Goal: Task Accomplishment & Management: Manage account settings

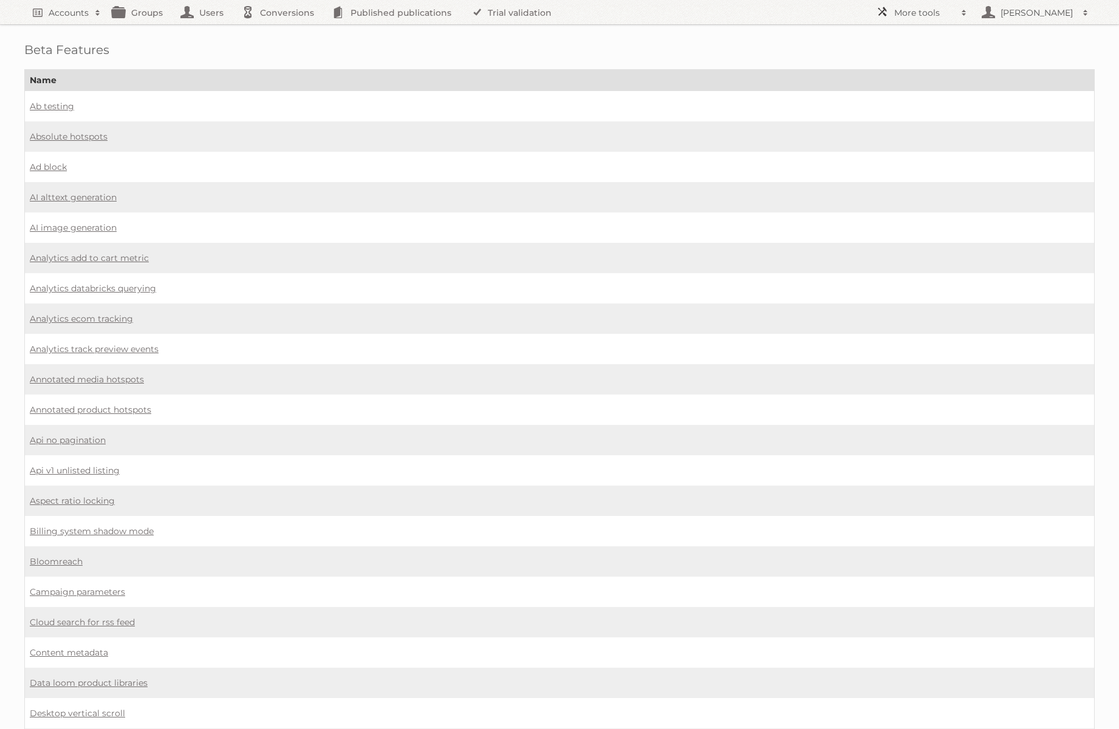
click at [960, 5] on link "More tools" at bounding box center [921, 12] width 103 height 24
click at [917, 180] on link "Integrations" at bounding box center [930, 180] width 120 height 18
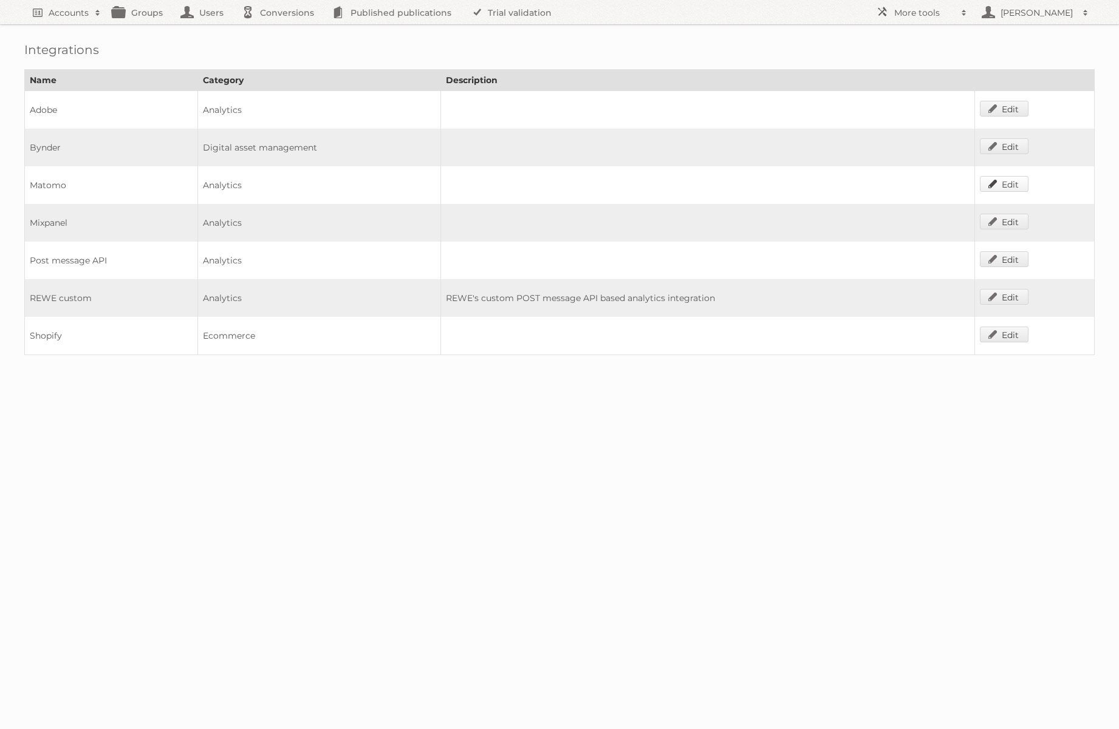
click at [1007, 182] on link "Edit" at bounding box center [1004, 184] width 49 height 16
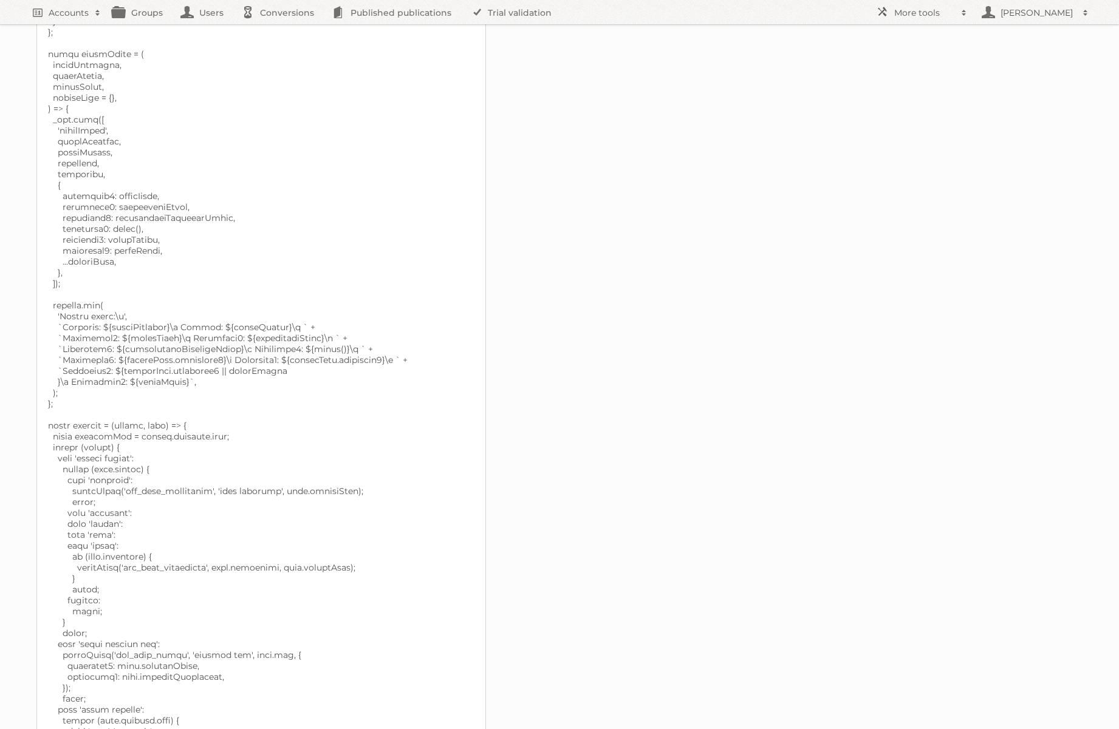
scroll to position [781, 0]
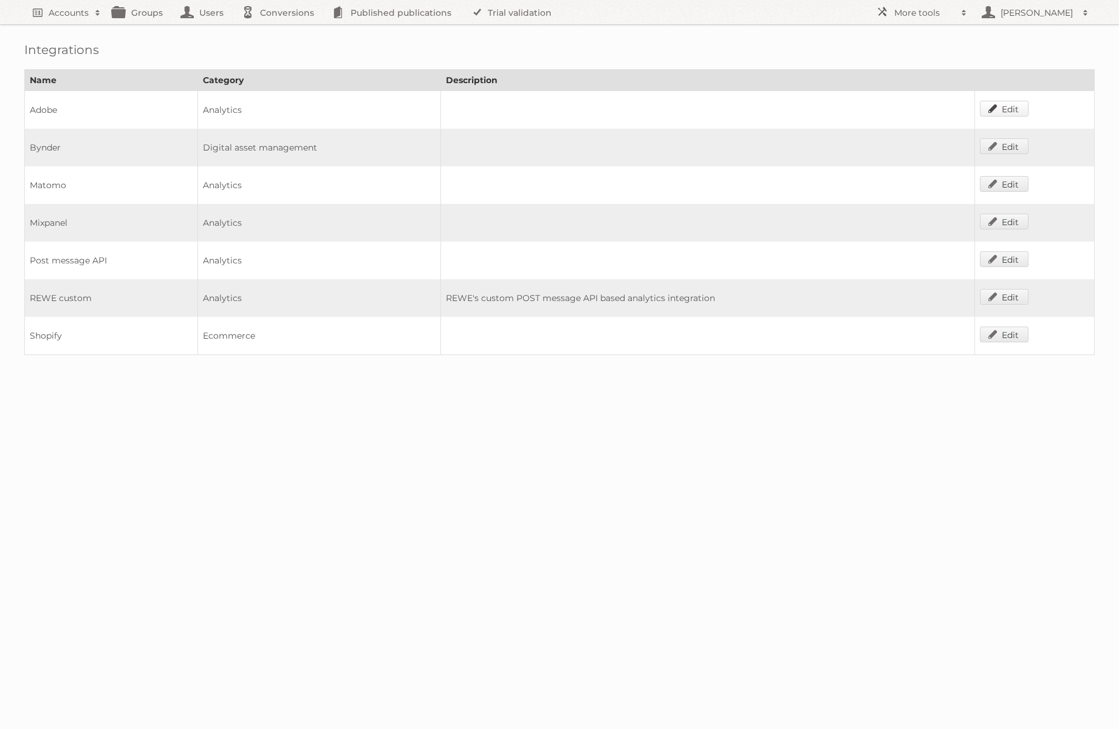
click at [1009, 106] on link "Edit" at bounding box center [1004, 109] width 49 height 16
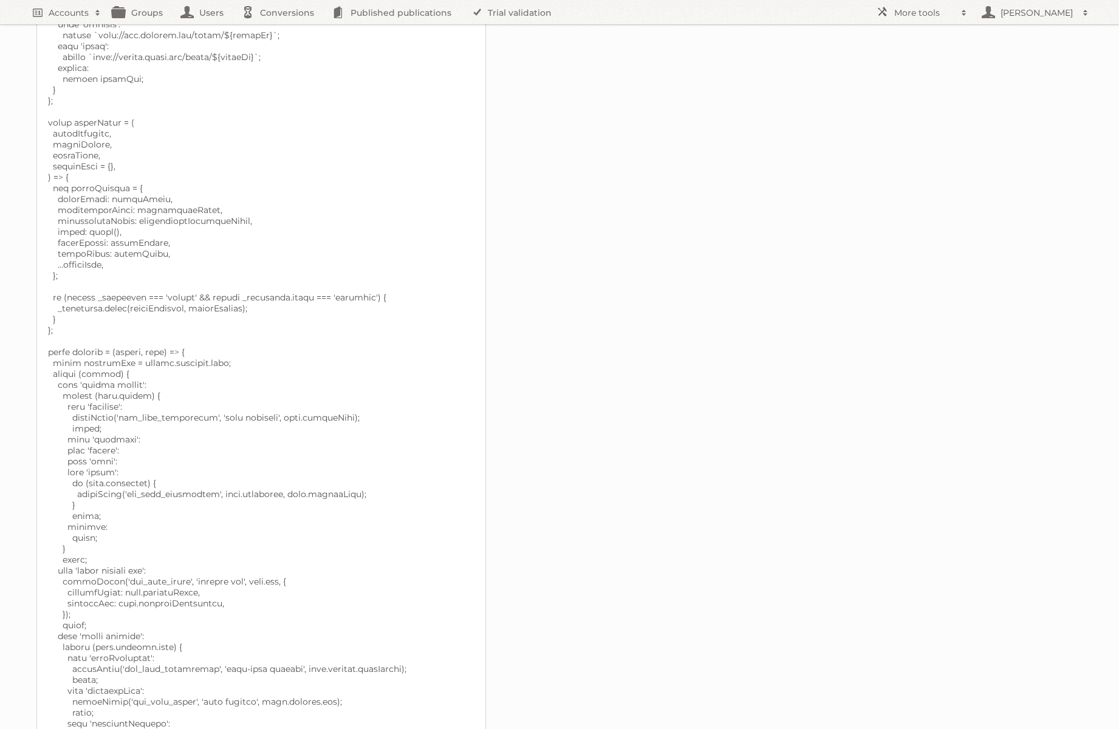
scroll to position [574, 0]
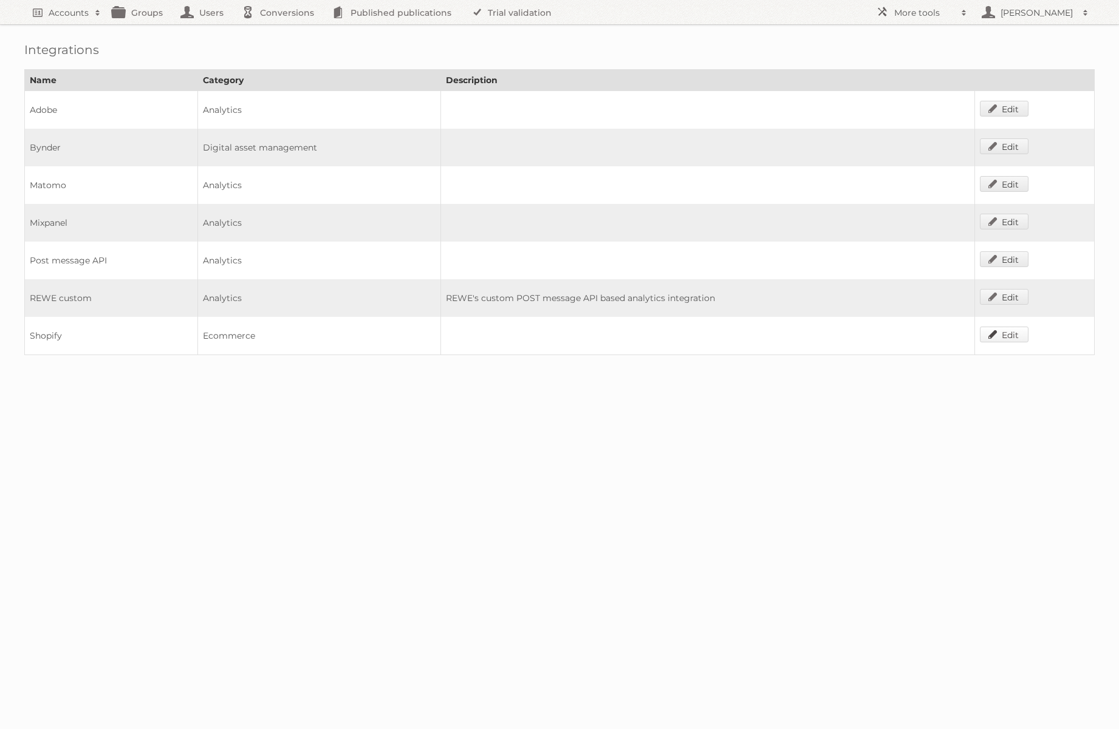
click at [1009, 333] on link "Edit" at bounding box center [1004, 335] width 49 height 16
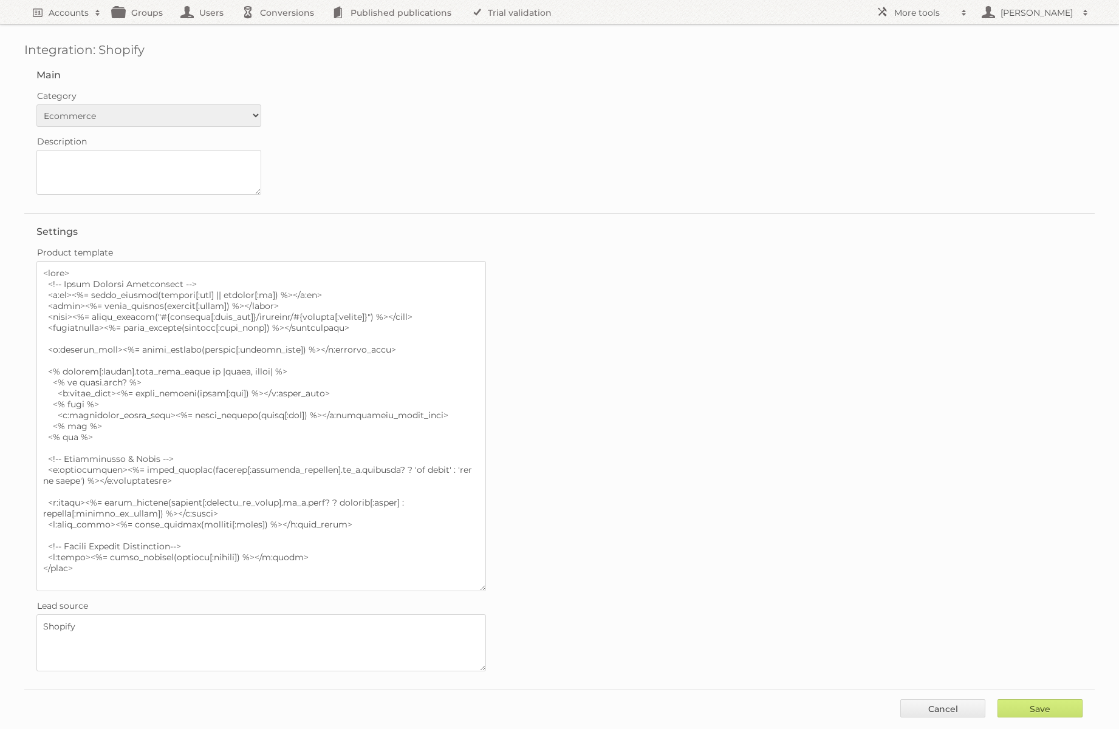
scroll to position [11, 0]
